Goal: Information Seeking & Learning: Learn about a topic

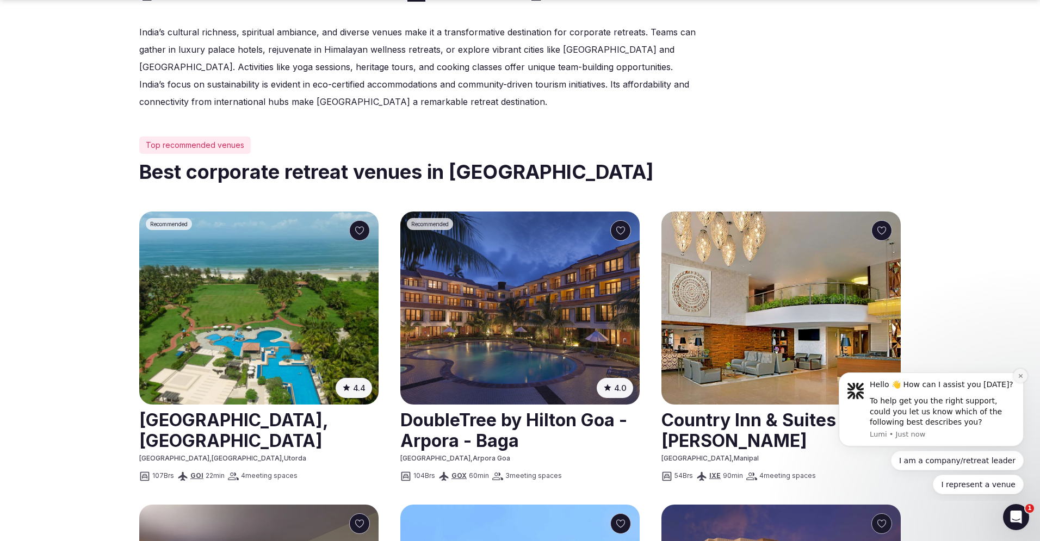
click at [1018, 377] on icon "Dismiss notification" at bounding box center [1020, 376] width 6 height 6
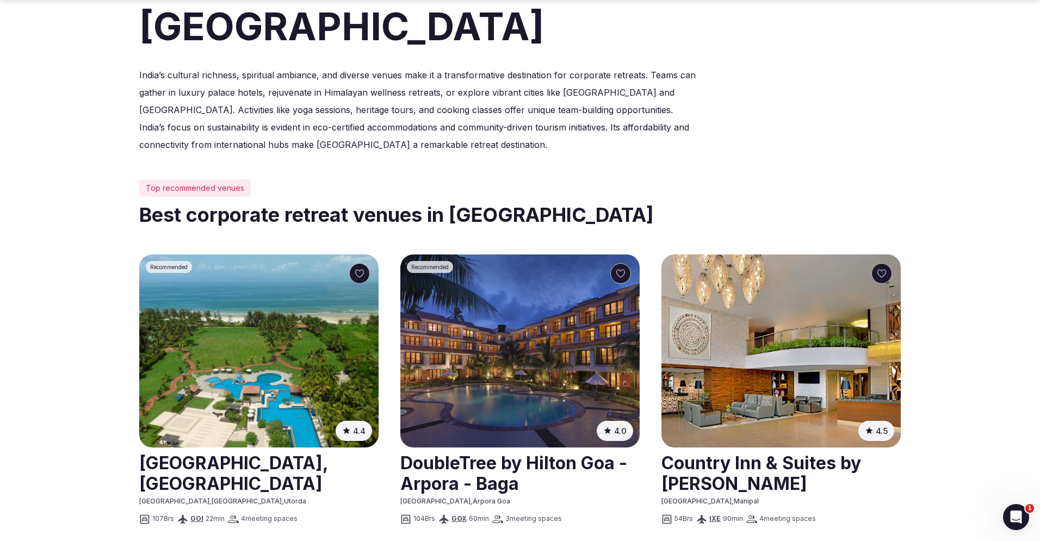
scroll to position [350, 0]
click at [270, 332] on img at bounding box center [258, 350] width 239 height 193
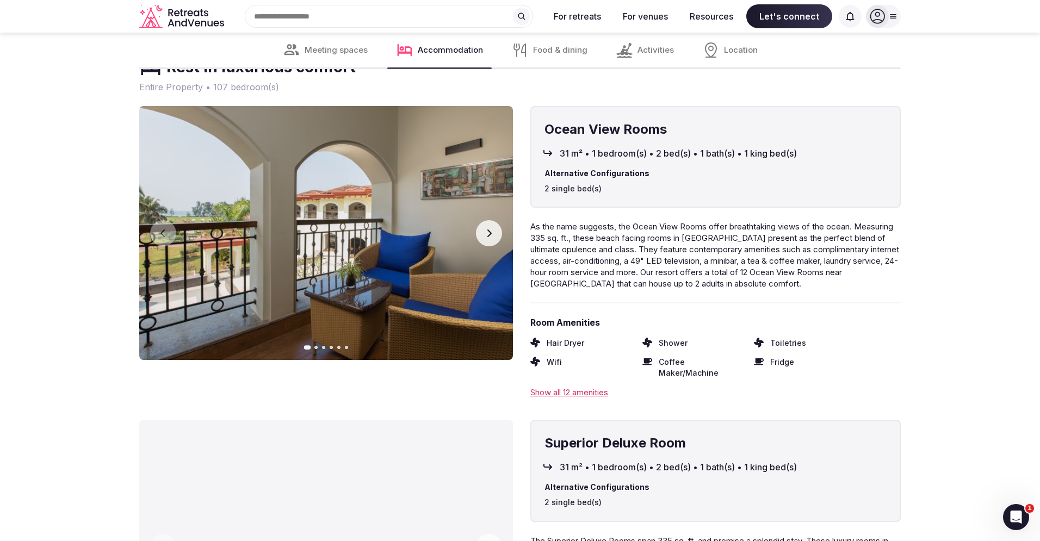
scroll to position [5625, 0]
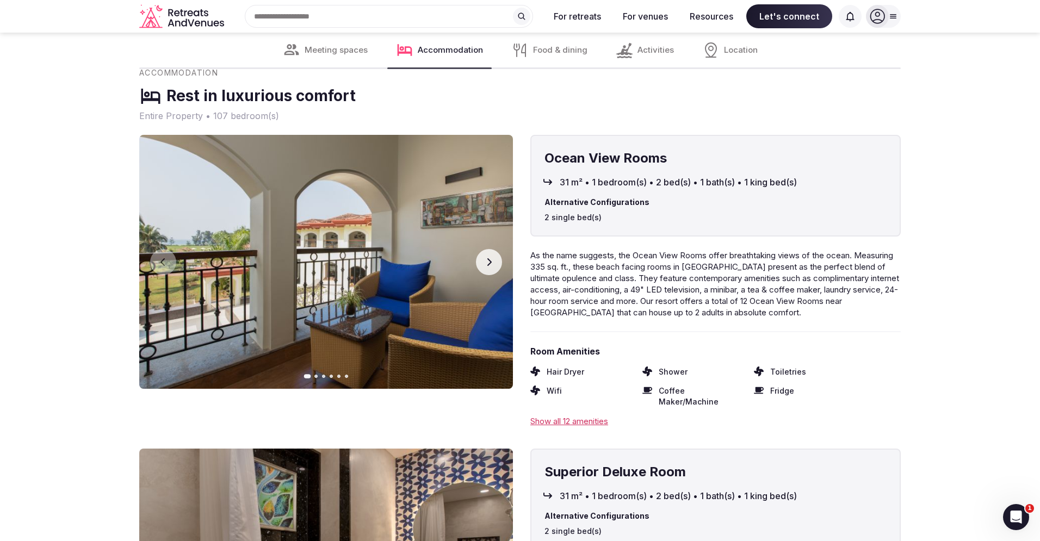
click at [494, 249] on button "Next slide" at bounding box center [489, 262] width 26 height 26
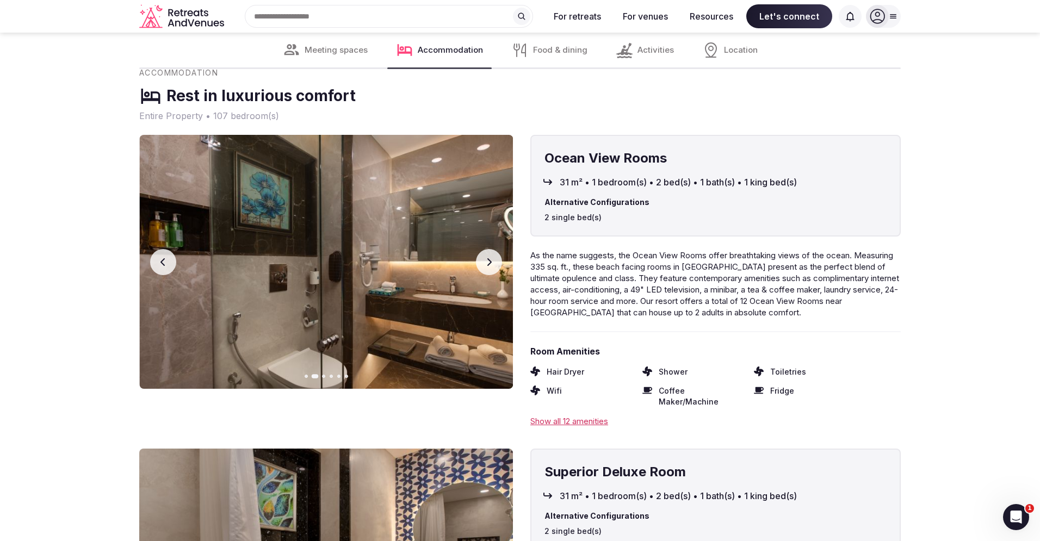
click at [494, 249] on button "Next slide" at bounding box center [489, 262] width 26 height 26
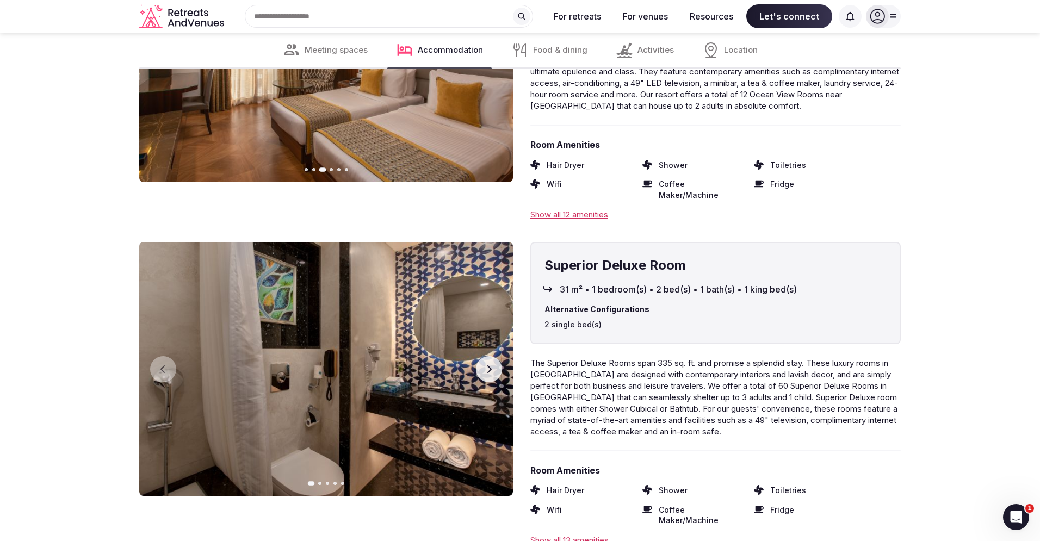
scroll to position [5831, 0]
click at [492, 365] on icon "button" at bounding box center [488, 369] width 9 height 9
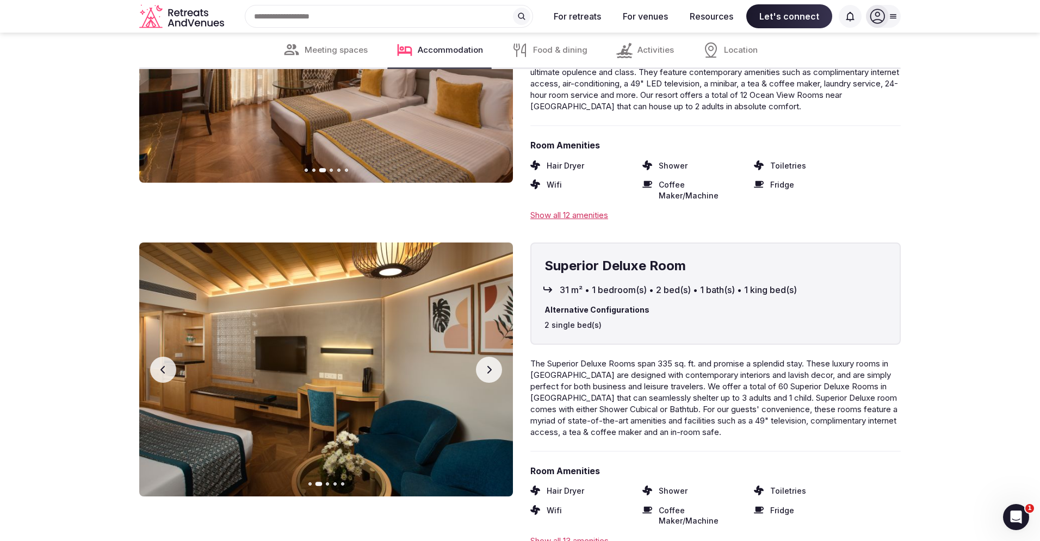
click at [492, 365] on icon "button" at bounding box center [488, 369] width 9 height 9
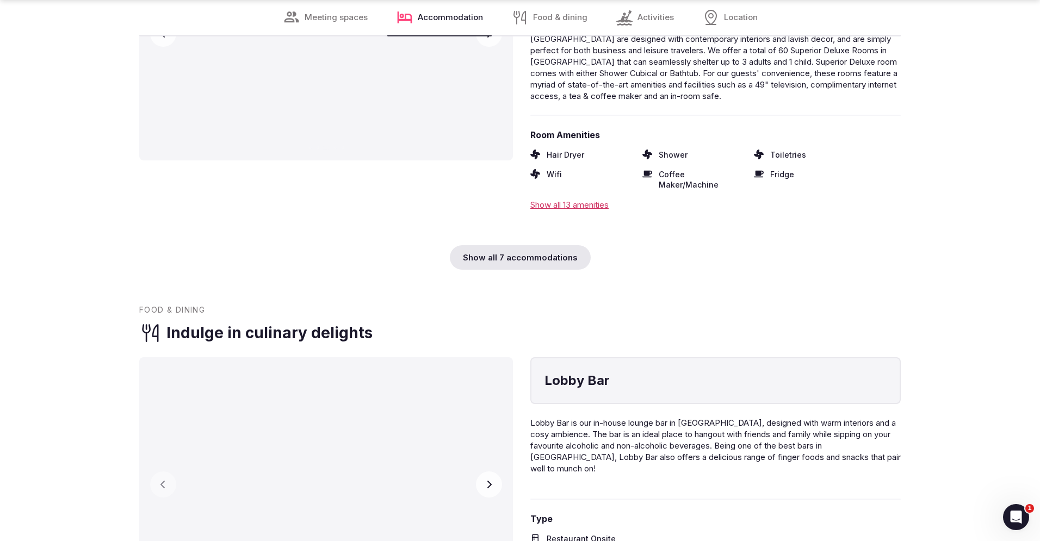
scroll to position [6167, 0]
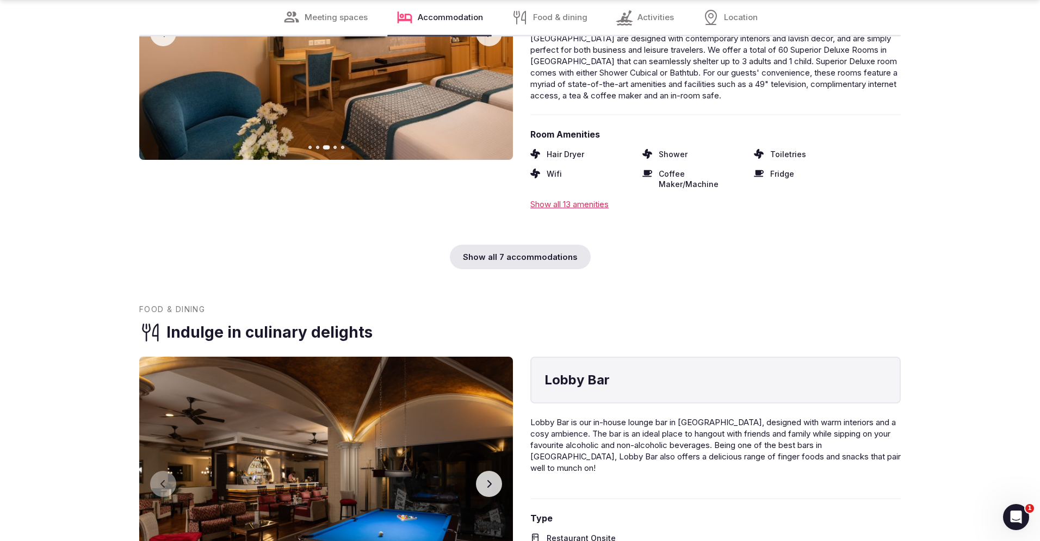
click at [493, 245] on div "Show all 7 accommodations" at bounding box center [520, 257] width 141 height 24
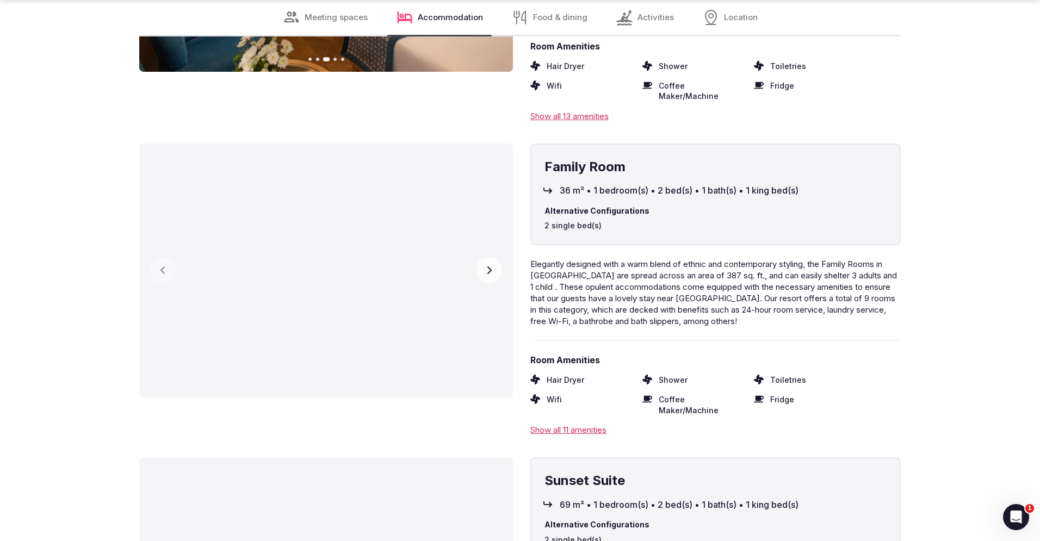
scroll to position [6240, 0]
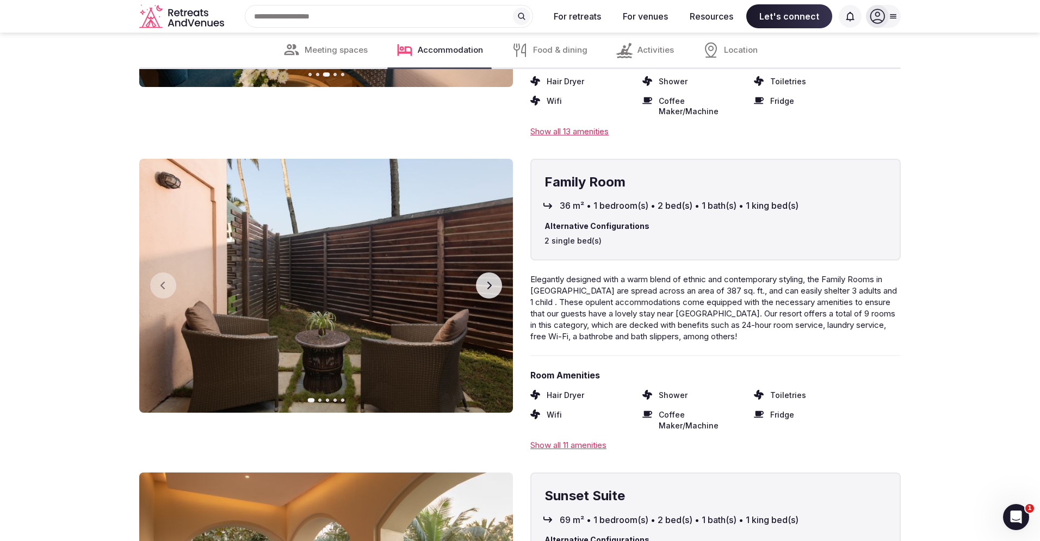
click at [494, 272] on button "Next slide" at bounding box center [489, 285] width 26 height 26
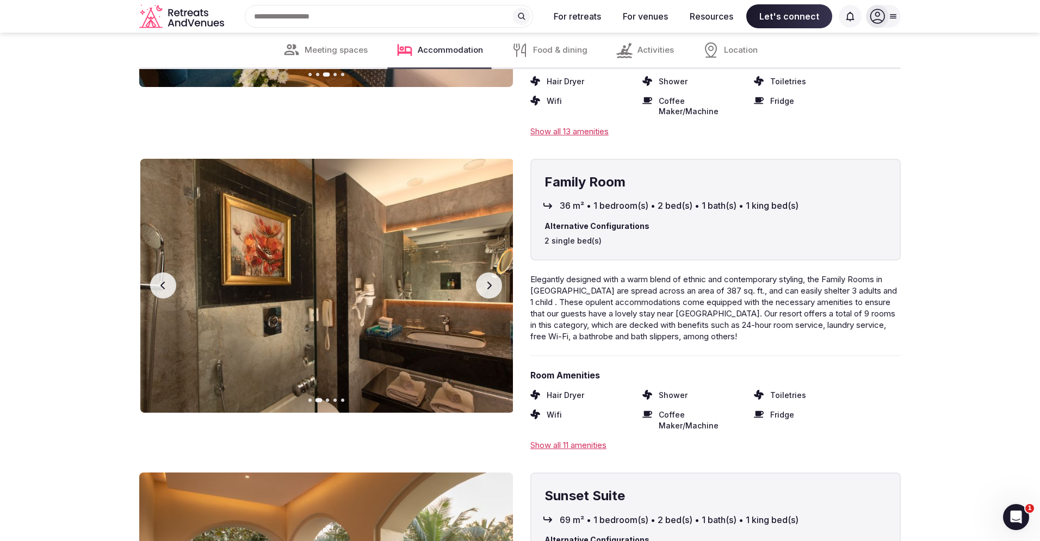
click at [494, 272] on button "Next slide" at bounding box center [489, 285] width 26 height 26
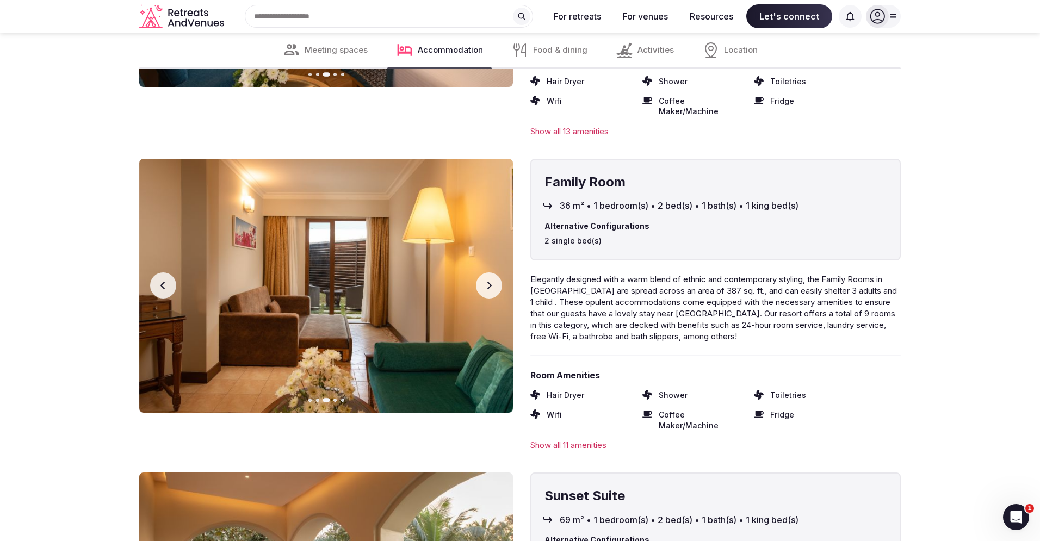
click at [494, 272] on button "Next slide" at bounding box center [489, 285] width 26 height 26
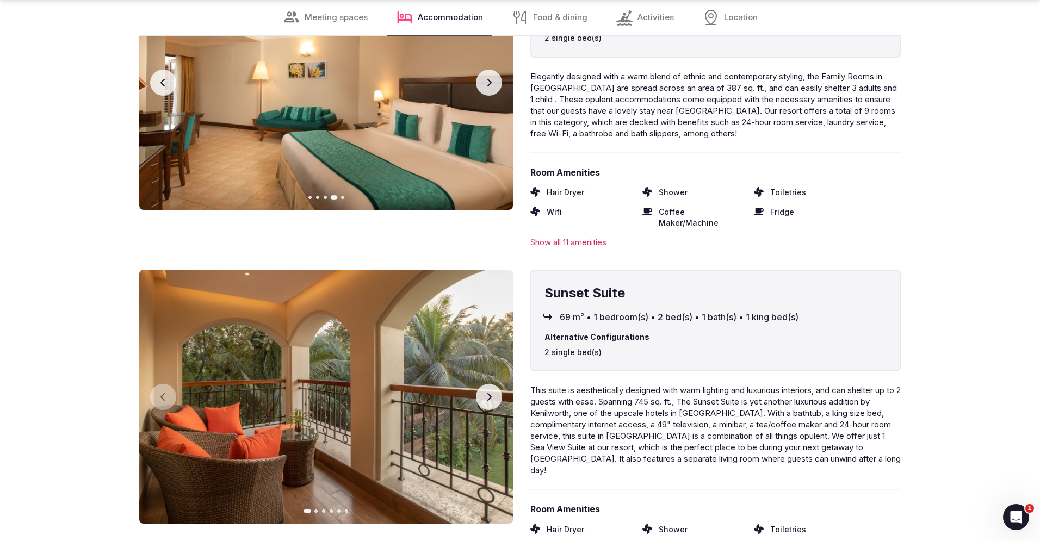
scroll to position [6445, 0]
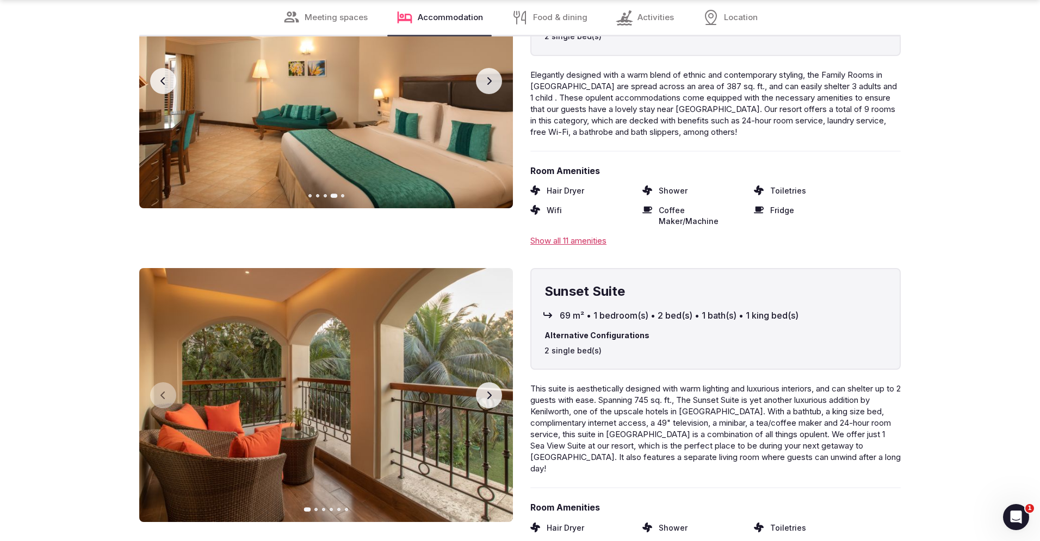
click at [488, 391] on icon "button" at bounding box center [488, 395] width 9 height 9
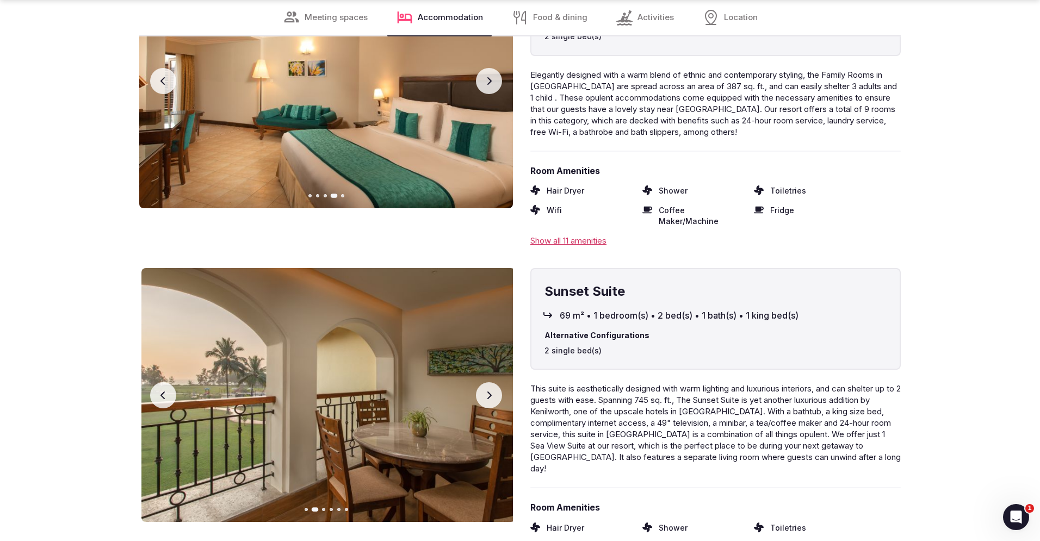
click at [488, 391] on icon "button" at bounding box center [488, 395] width 9 height 9
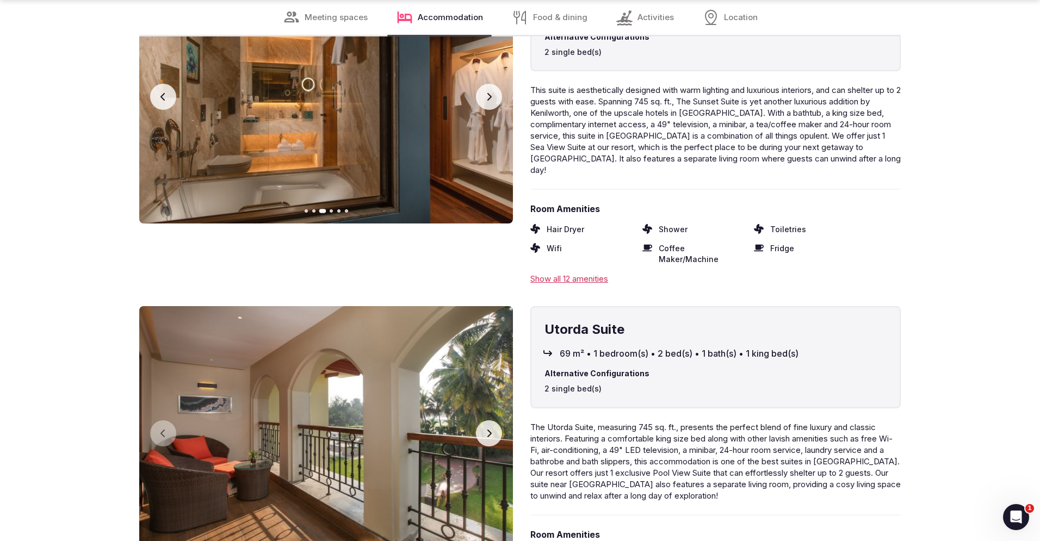
scroll to position [6745, 0]
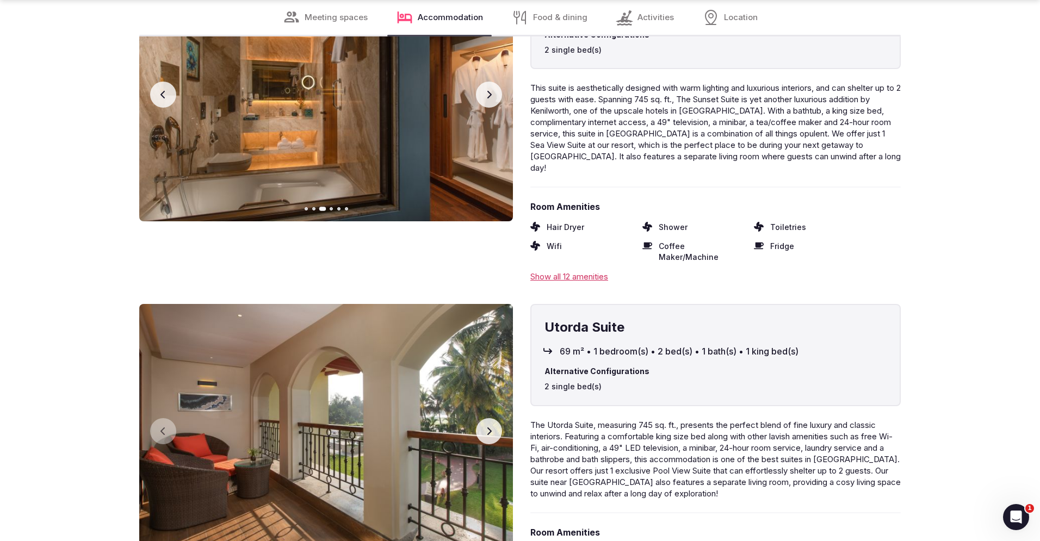
click at [494, 418] on button "Next slide" at bounding box center [489, 431] width 26 height 26
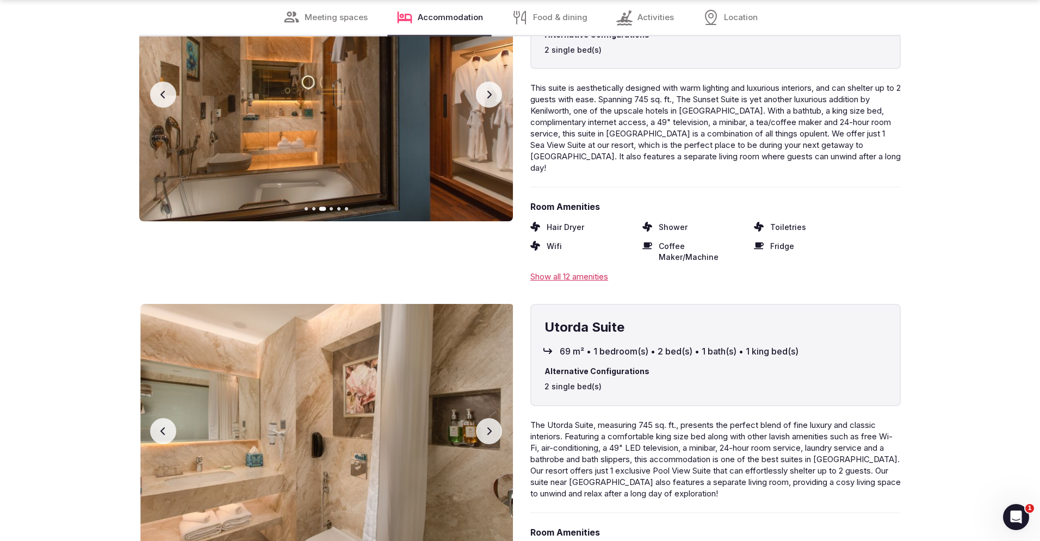
click at [494, 418] on button "Next slide" at bounding box center [489, 431] width 26 height 26
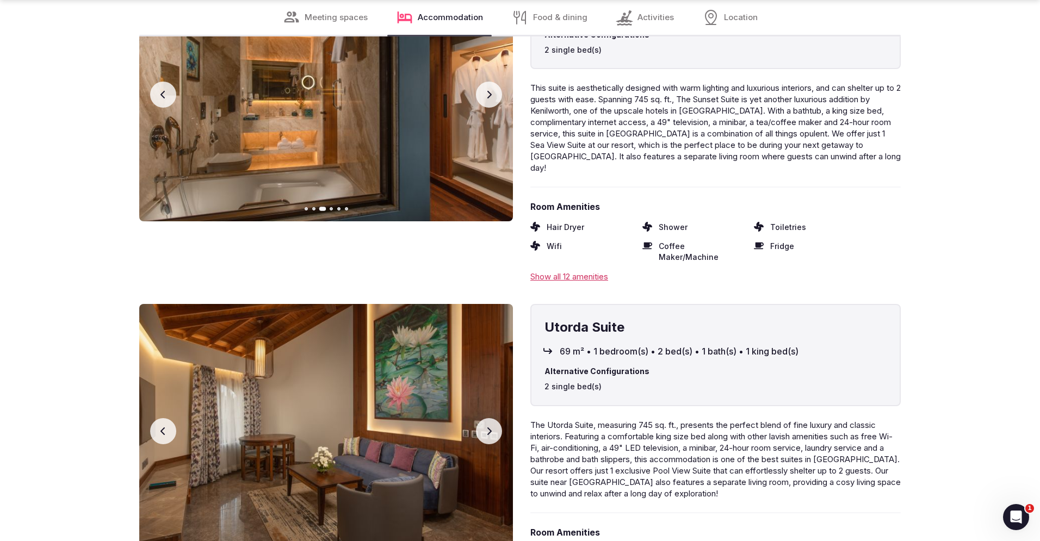
click at [493, 418] on button "Next slide" at bounding box center [489, 431] width 26 height 26
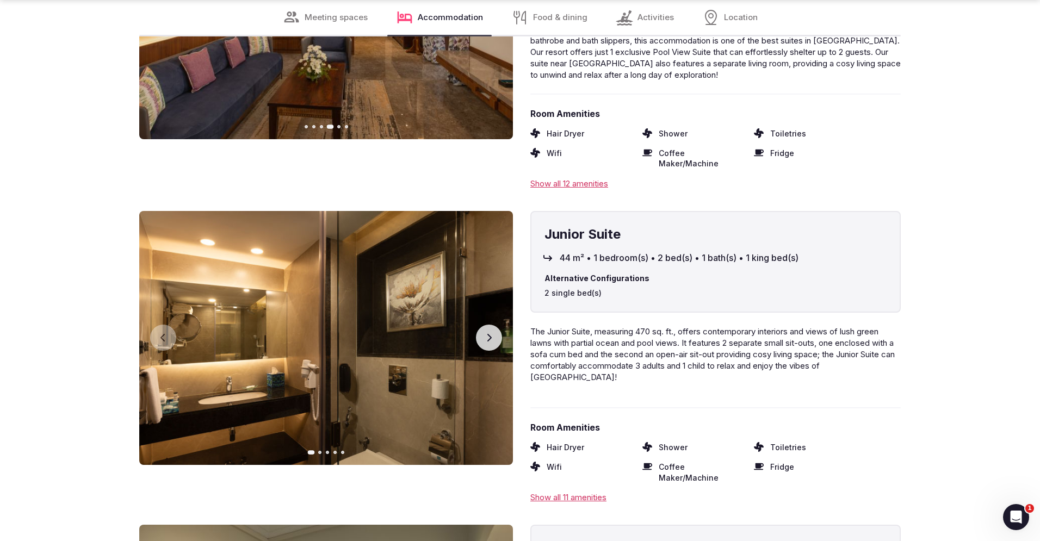
click at [489, 325] on button "Next slide" at bounding box center [489, 338] width 26 height 26
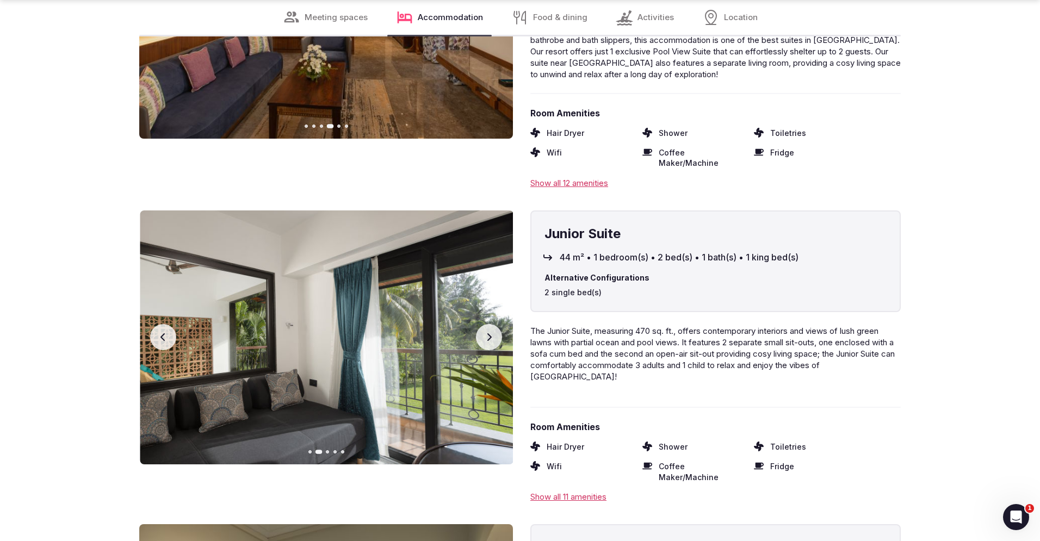
click at [489, 324] on button "Next slide" at bounding box center [489, 337] width 26 height 26
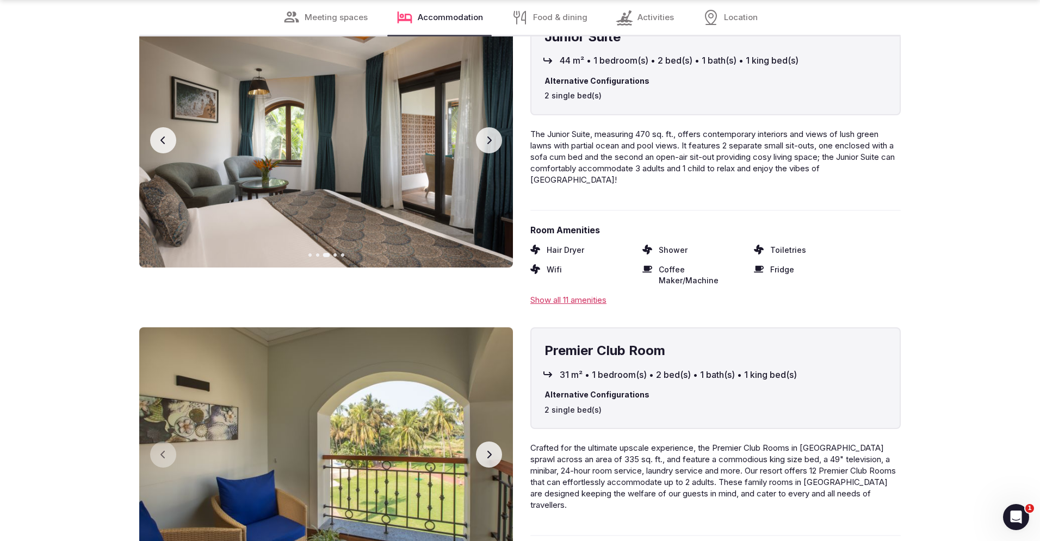
scroll to position [7364, 0]
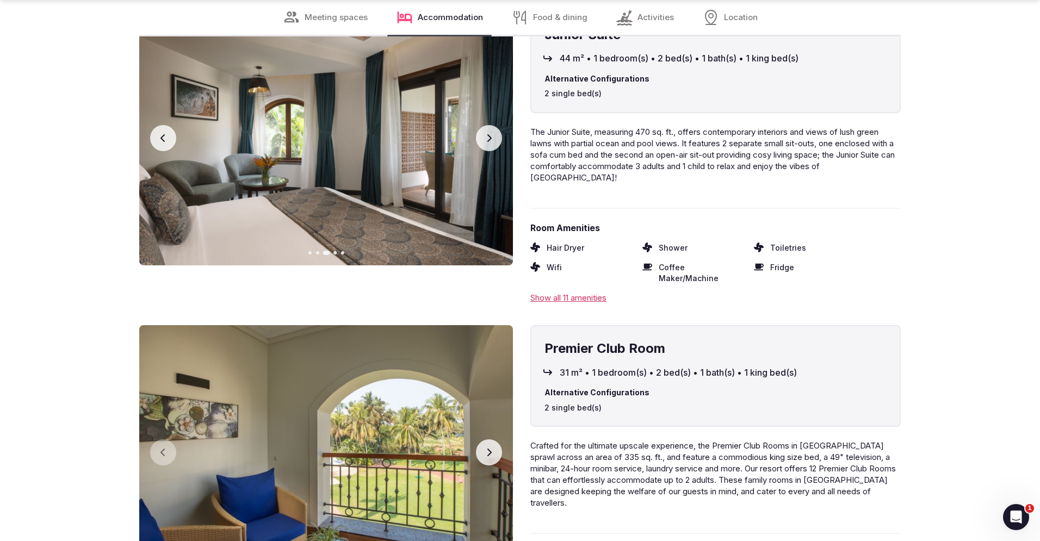
click at [490, 448] on icon "button" at bounding box center [488, 452] width 9 height 9
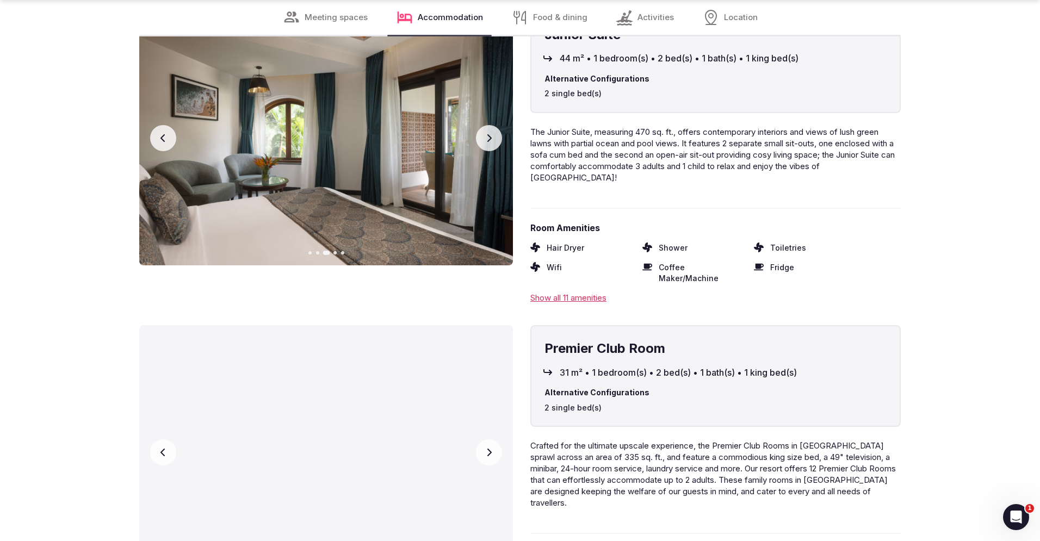
click at [490, 448] on icon "button" at bounding box center [488, 452] width 9 height 9
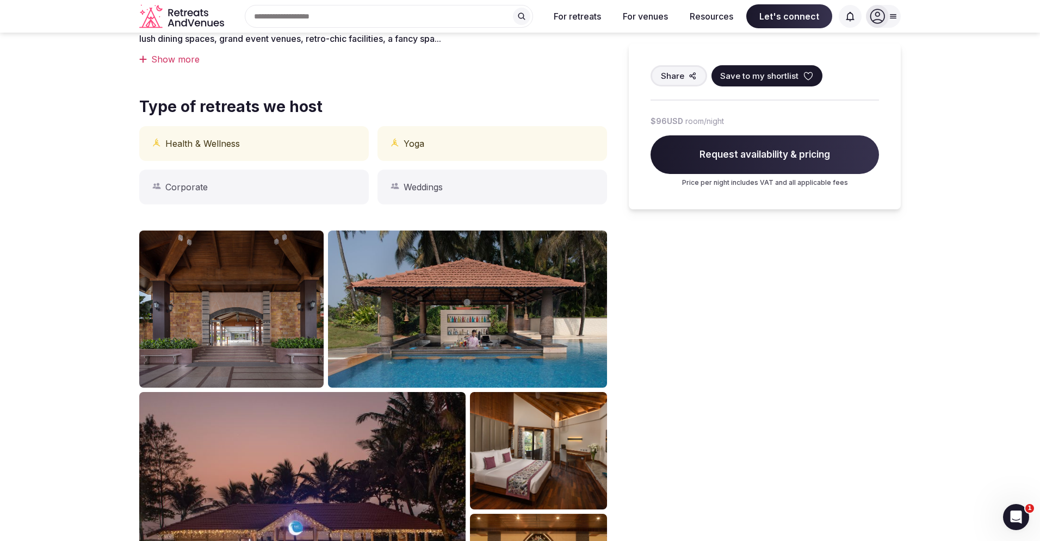
scroll to position [0, 0]
